Goal: Task Accomplishment & Management: Manage account settings

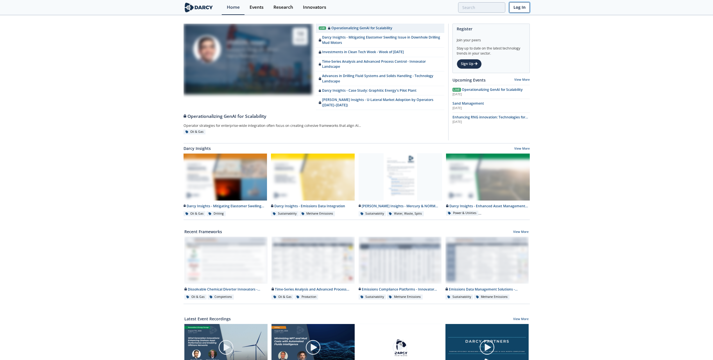
click at [518, 5] on link "Log In" at bounding box center [519, 7] width 21 height 10
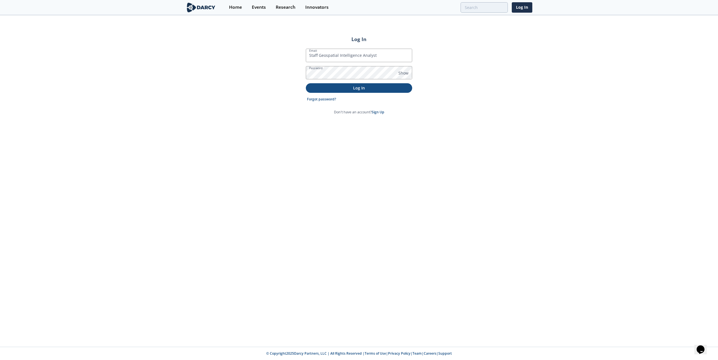
click at [371, 89] on p "Log In" at bounding box center [359, 88] width 98 height 6
click at [386, 58] on input "Staff Geospatial Intelligence Analyst" at bounding box center [359, 55] width 106 height 13
drag, startPoint x: 384, startPoint y: 57, endPoint x: 233, endPoint y: 48, distance: 151.8
click at [233, 48] on div "Log In Email Staff Geospatial Intelligence Analyst Password Show Log In Forgot …" at bounding box center [359, 181] width 718 height 331
type input "[PERSON_NAME][EMAIL_ADDRESS][PERSON_NAME][DOMAIN_NAME]"
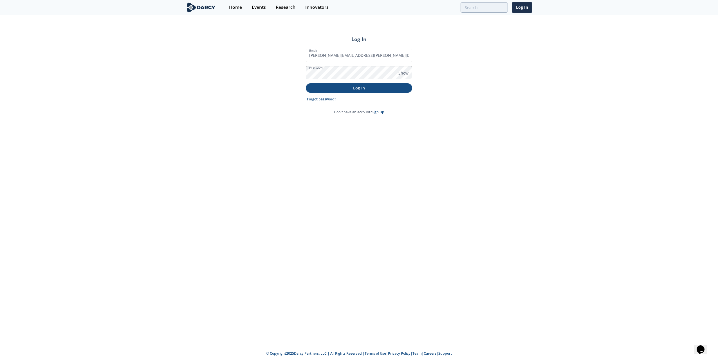
click at [329, 91] on button "Log In" at bounding box center [359, 87] width 106 height 9
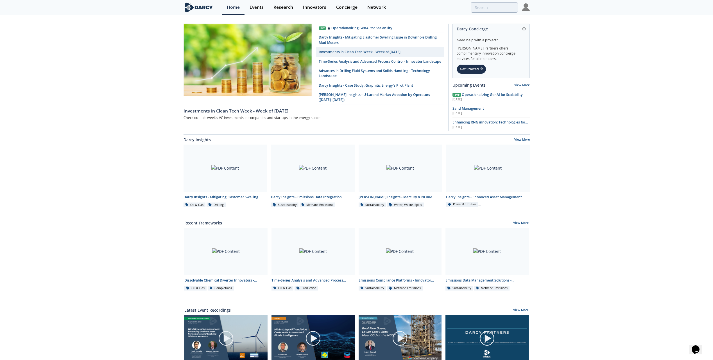
click at [525, 7] on img at bounding box center [526, 7] width 8 height 8
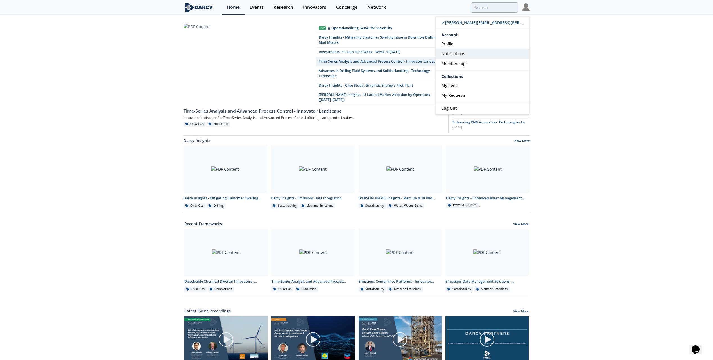
click at [456, 55] on span "Notifications" at bounding box center [454, 53] width 24 height 5
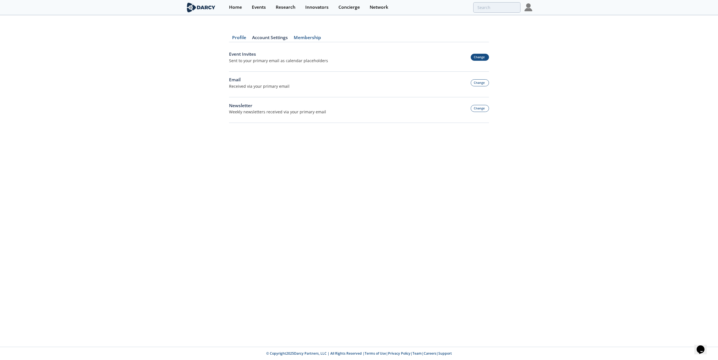
click at [480, 58] on button "Change" at bounding box center [479, 57] width 19 height 7
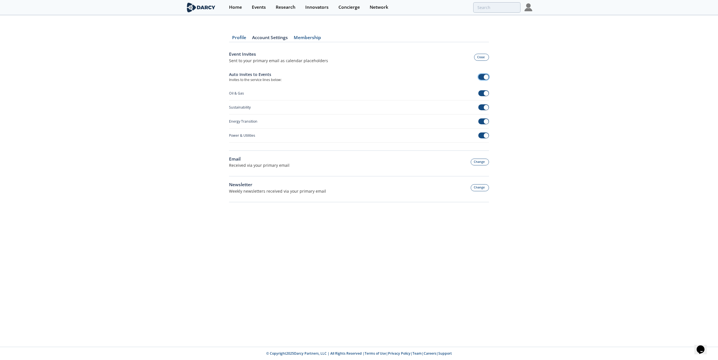
click at [483, 76] on span at bounding box center [485, 77] width 5 height 5
click at [482, 93] on span at bounding box center [481, 93] width 5 height 5
click at [478, 163] on button "Change" at bounding box center [479, 162] width 19 height 7
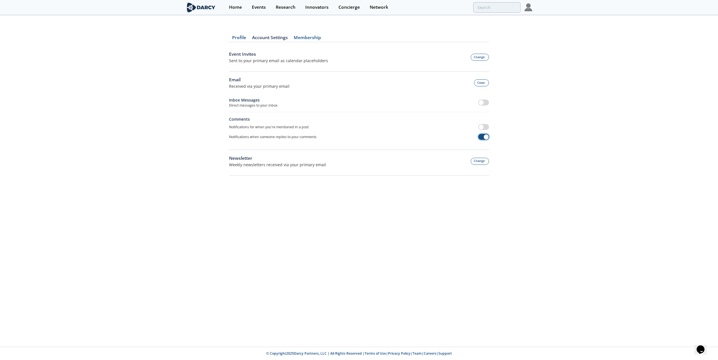
click at [482, 137] on span at bounding box center [483, 137] width 11 height 6
click at [480, 161] on button "Change" at bounding box center [479, 161] width 19 height 7
click at [272, 38] on link "Account Settings" at bounding box center [270, 38] width 42 height 7
click at [303, 39] on link "Membership" at bounding box center [306, 38] width 33 height 7
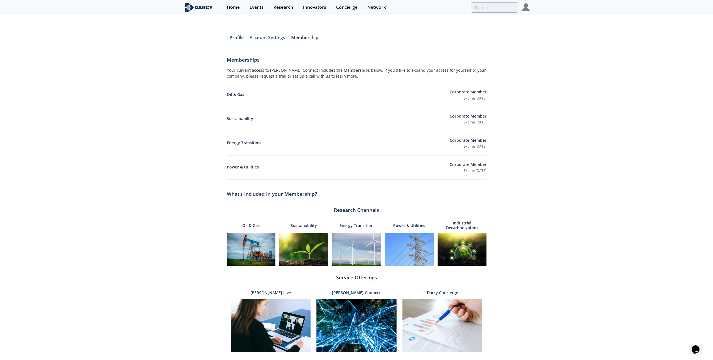
click at [235, 36] on link "Profile" at bounding box center [237, 38] width 20 height 7
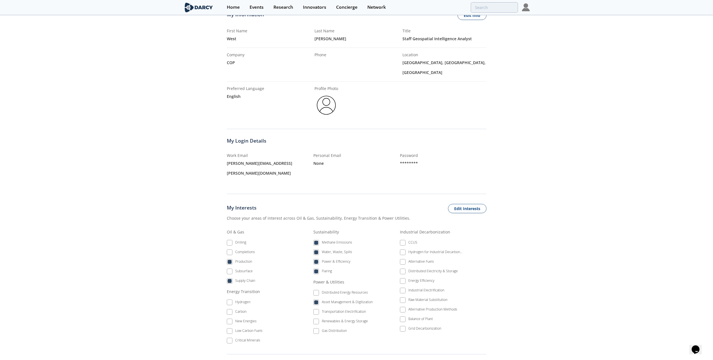
scroll to position [56, 0]
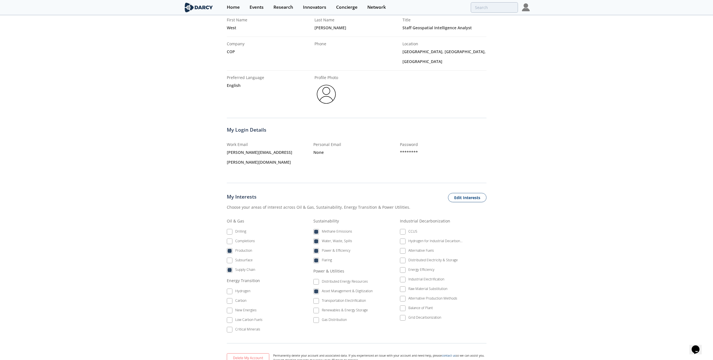
click at [315, 228] on li "Methane Emissions" at bounding box center [345, 233] width 63 height 10
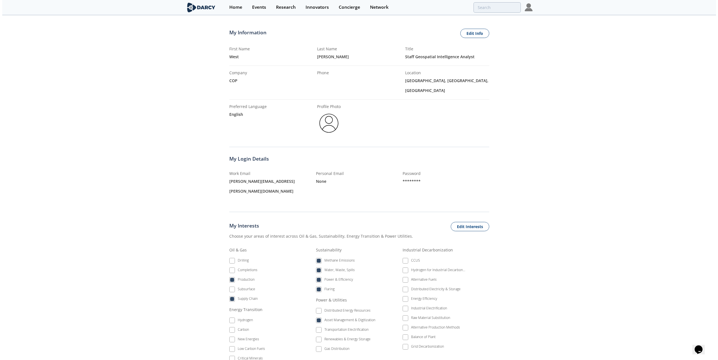
scroll to position [0, 0]
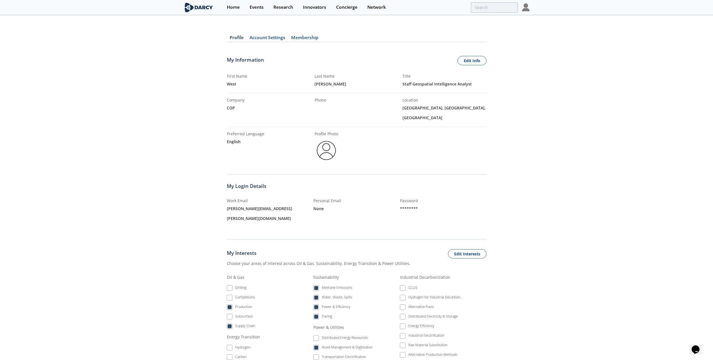
click at [529, 7] on img at bounding box center [526, 7] width 8 height 8
click at [454, 93] on span "My Requests" at bounding box center [454, 95] width 24 height 5
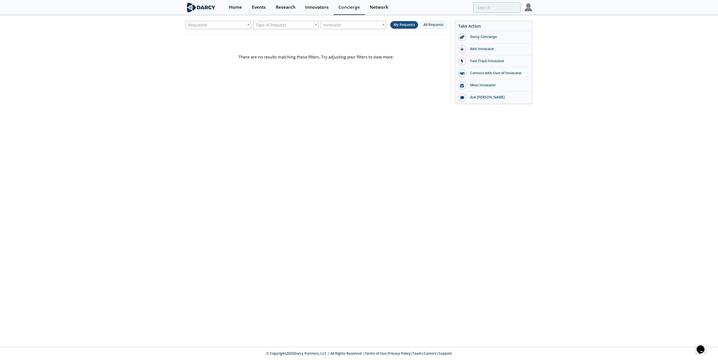
click at [529, 10] on img at bounding box center [528, 7] width 8 height 8
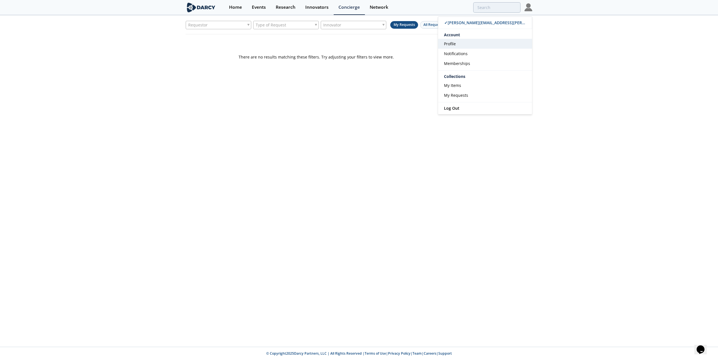
click at [451, 44] on span "Profile" at bounding box center [450, 43] width 12 height 5
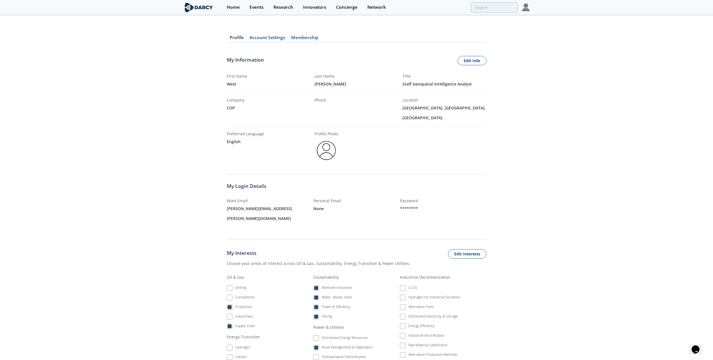
click at [526, 8] on img at bounding box center [526, 7] width 8 height 8
click at [447, 53] on span "Notifications" at bounding box center [454, 53] width 24 height 5
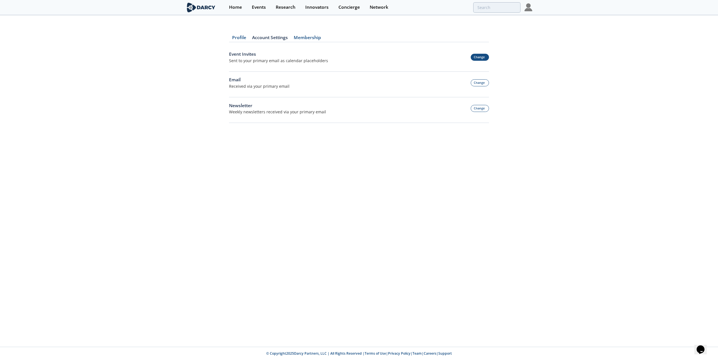
click at [475, 58] on button "Change" at bounding box center [479, 57] width 19 height 7
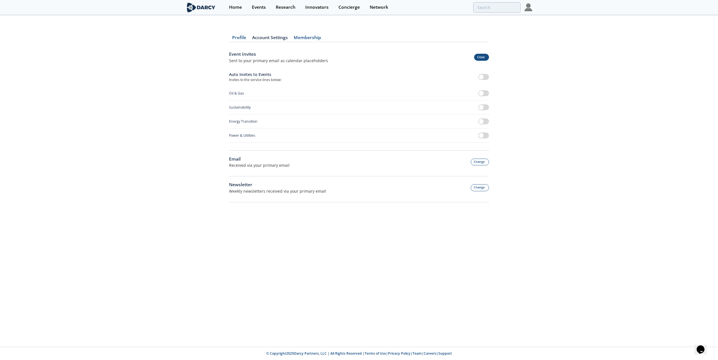
click at [482, 58] on button "Close" at bounding box center [481, 57] width 15 height 7
